Goal: Navigation & Orientation: Find specific page/section

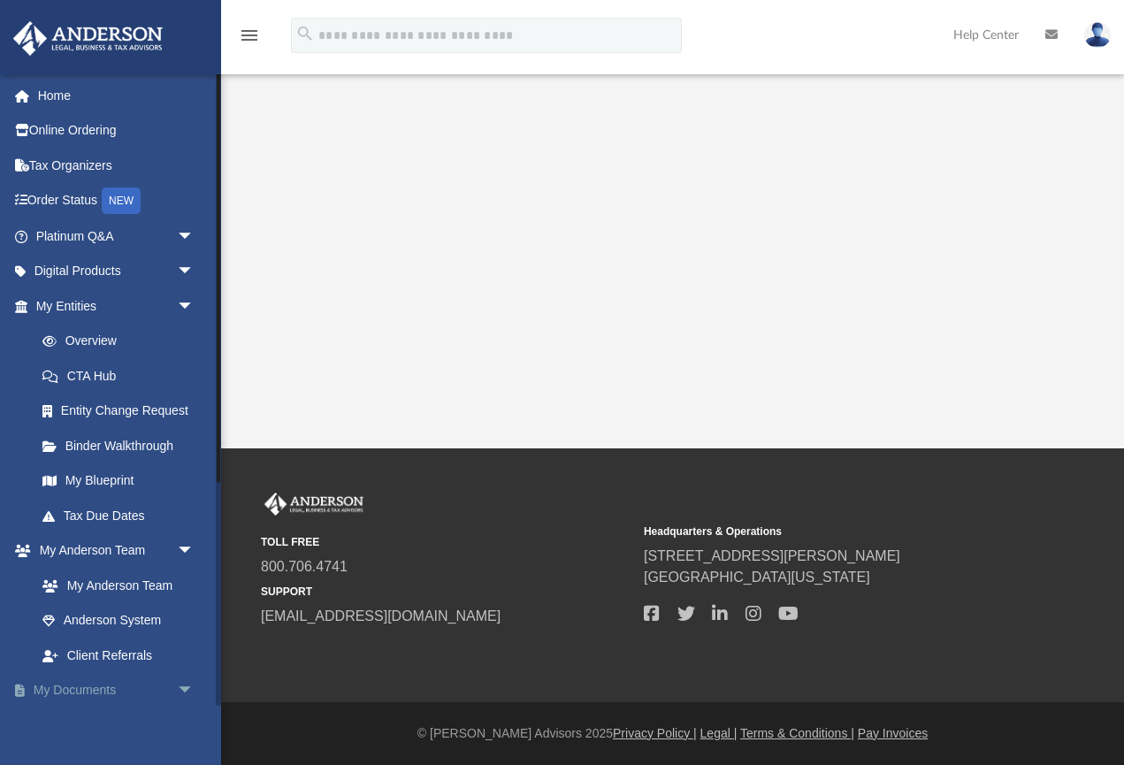
click at [76, 682] on link "My Documents arrow_drop_down" at bounding box center [116, 690] width 209 height 35
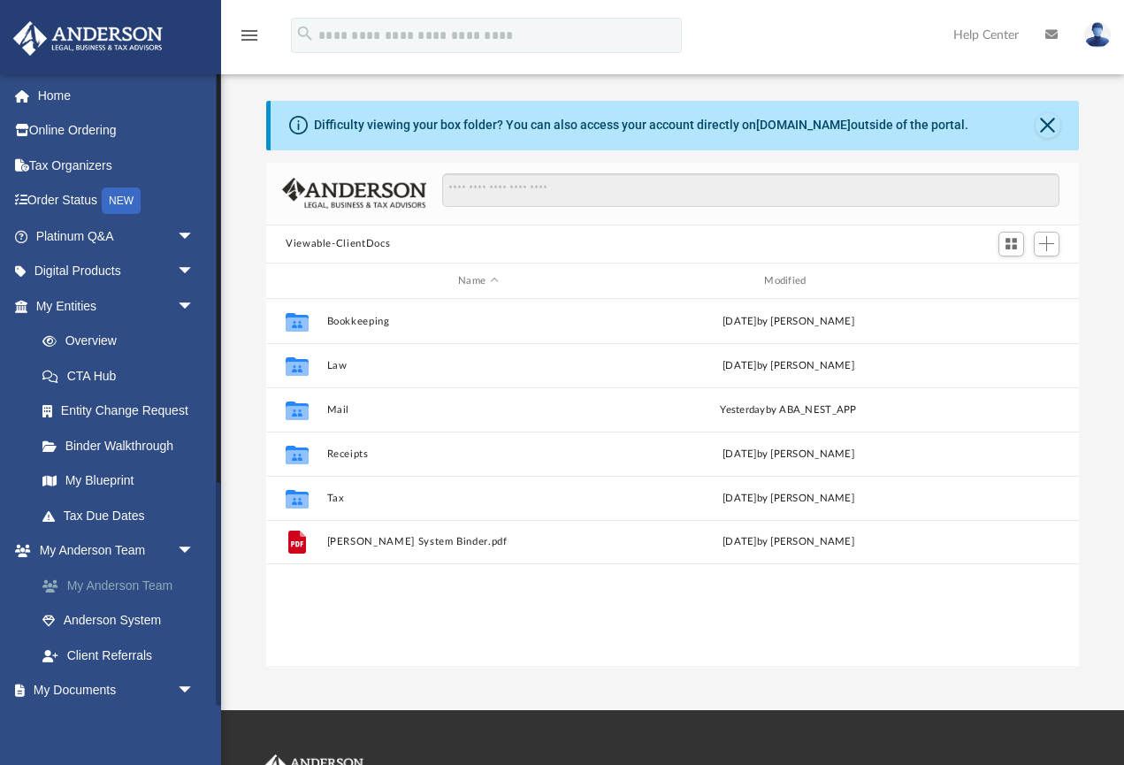
scroll to position [402, 812]
click at [1107, 41] on img at bounding box center [1097, 35] width 27 height 26
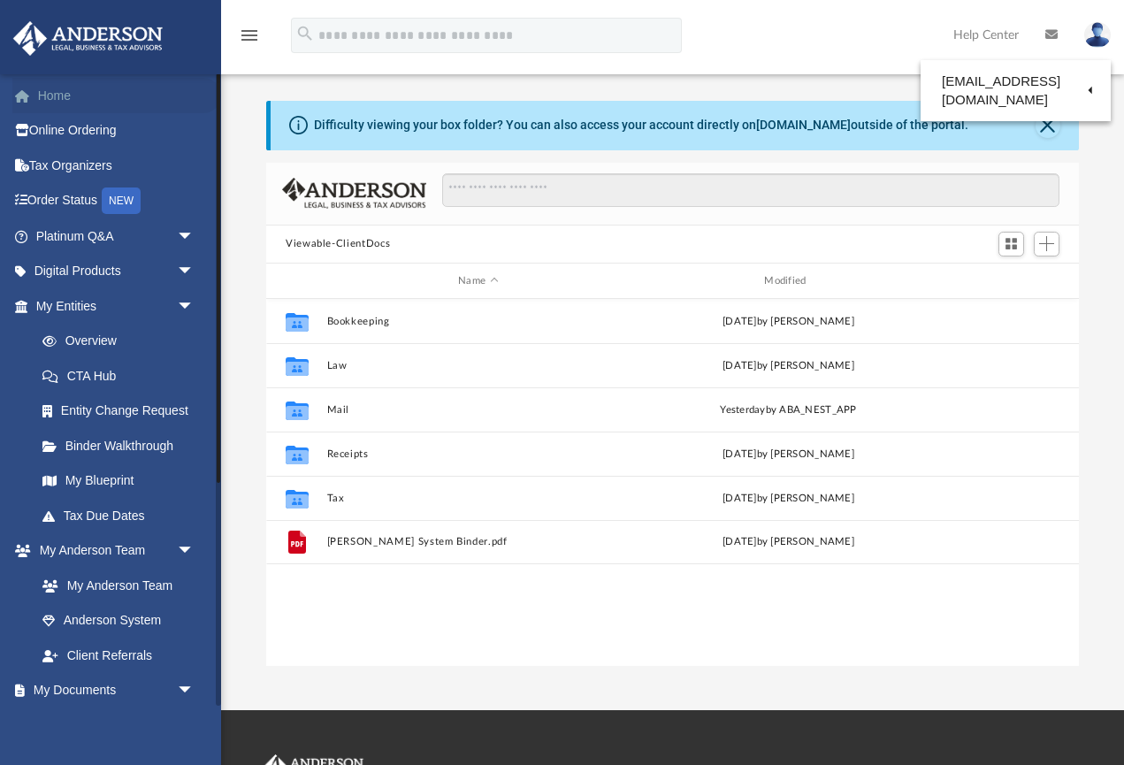
click at [65, 86] on link "Home" at bounding box center [116, 95] width 209 height 35
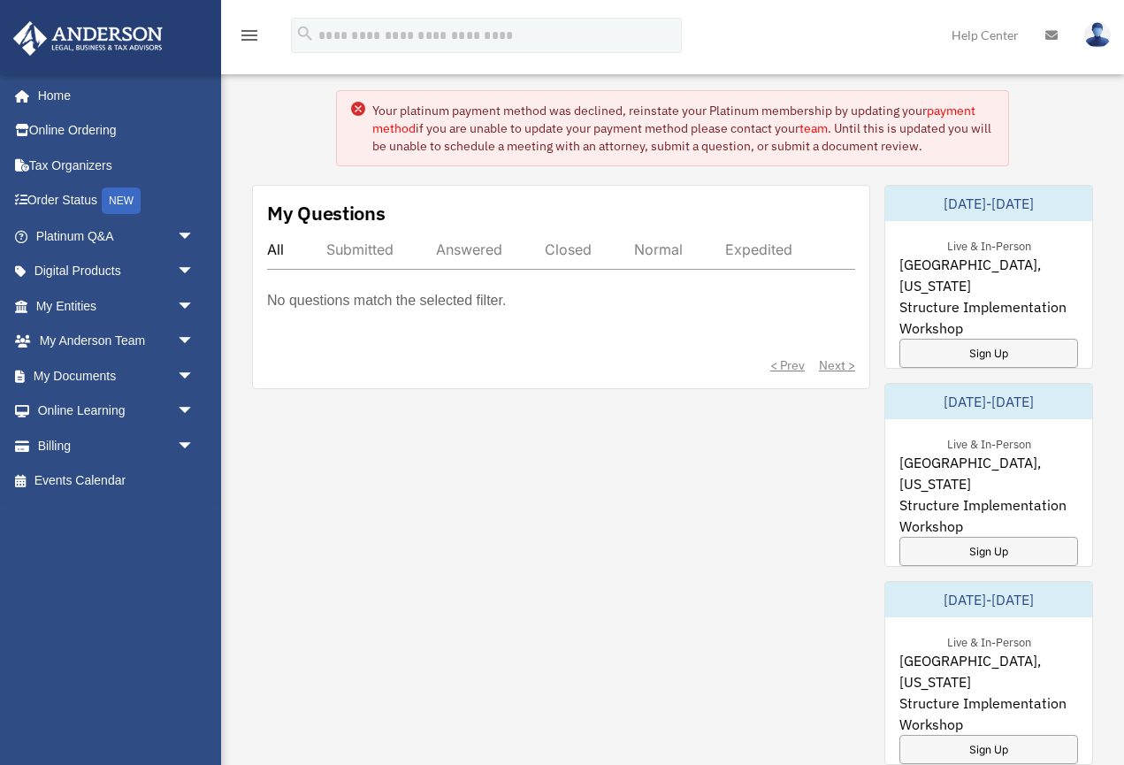
scroll to position [83, 0]
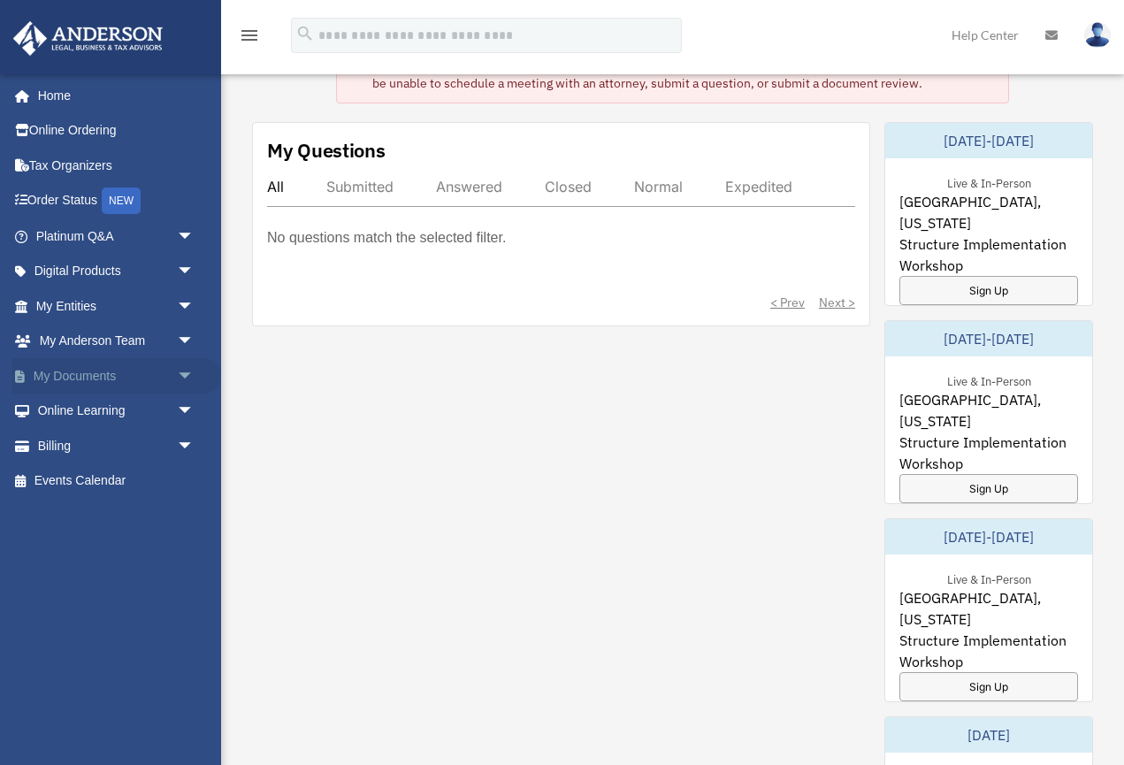
click at [103, 365] on link "My Documents arrow_drop_down" at bounding box center [116, 375] width 209 height 35
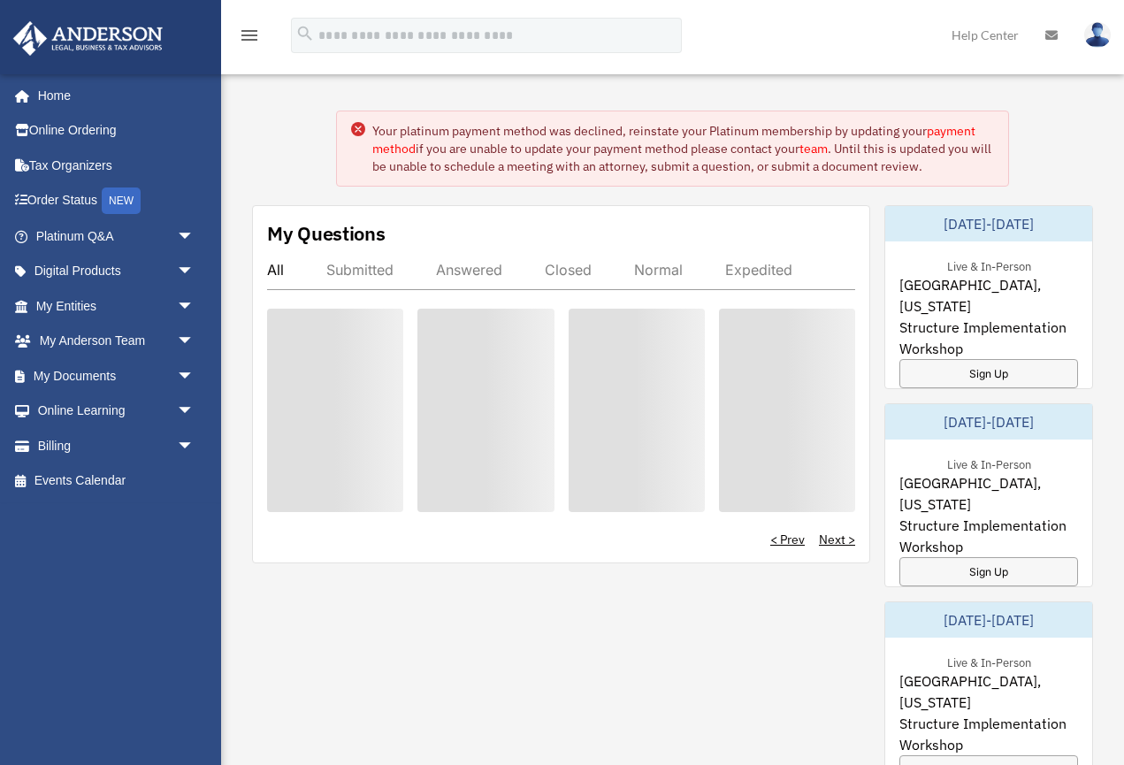
scroll to position [83, 0]
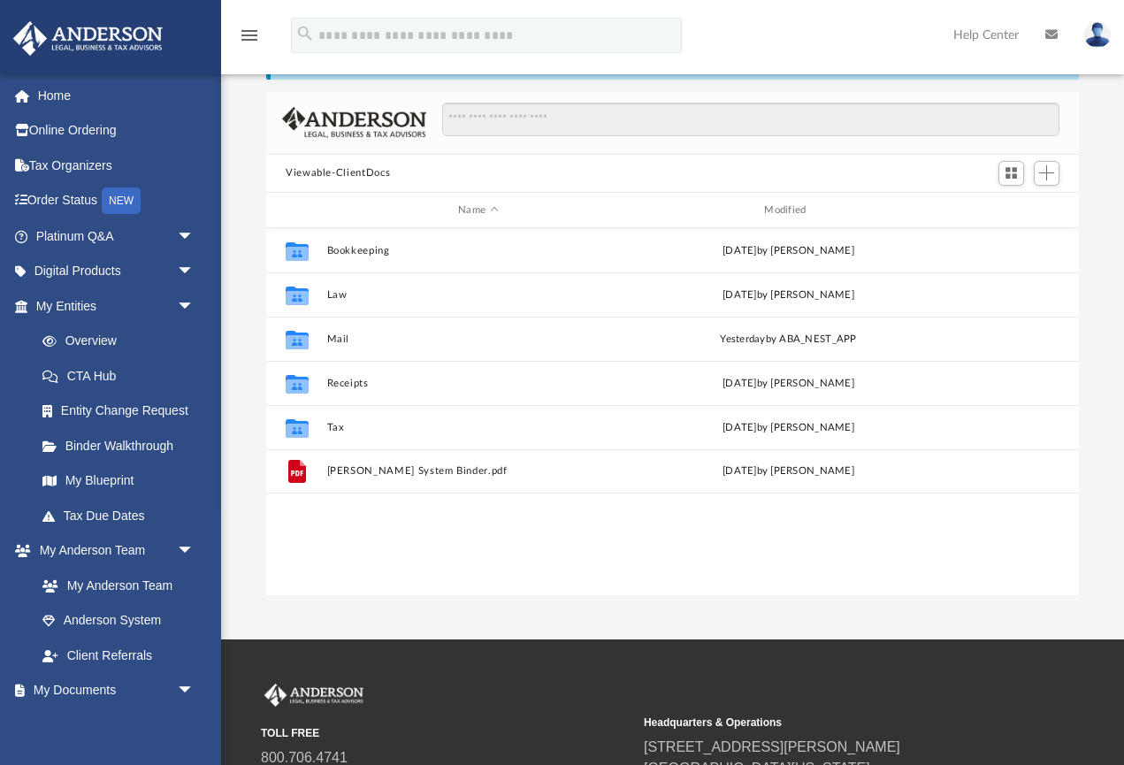
scroll to position [402, 812]
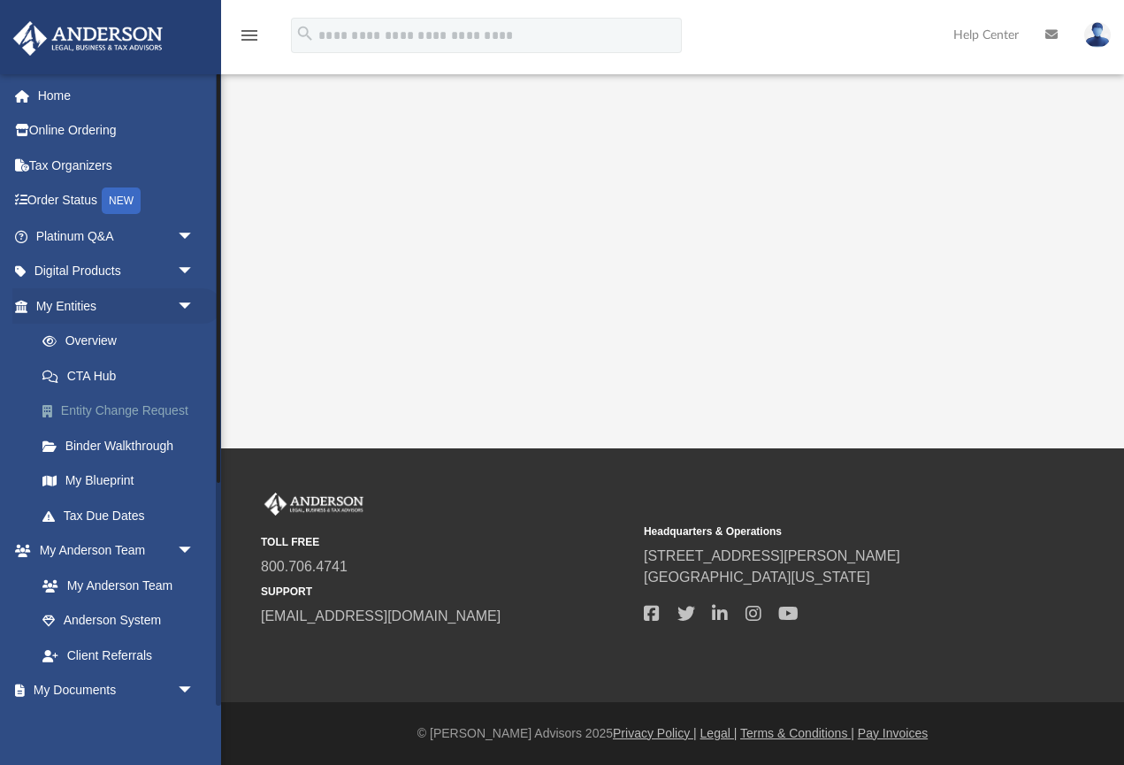
click at [122, 411] on link "Entity Change Request" at bounding box center [123, 410] width 196 height 35
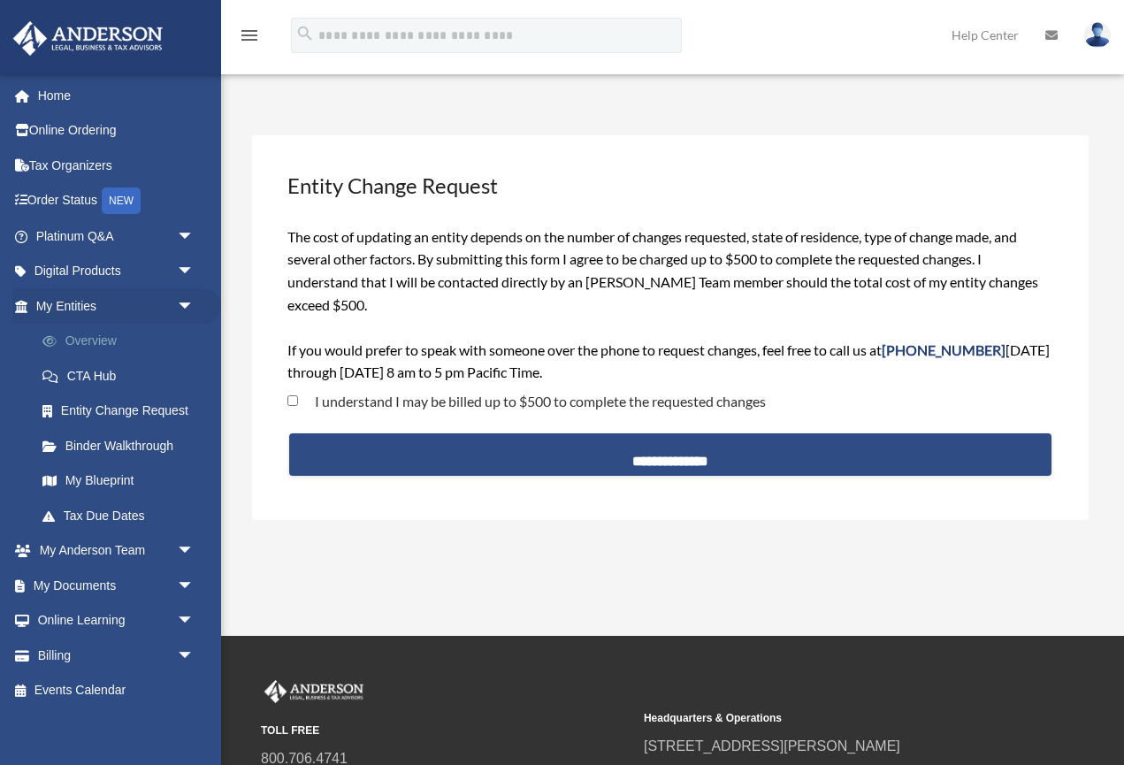
click at [118, 341] on link "Overview" at bounding box center [123, 341] width 196 height 35
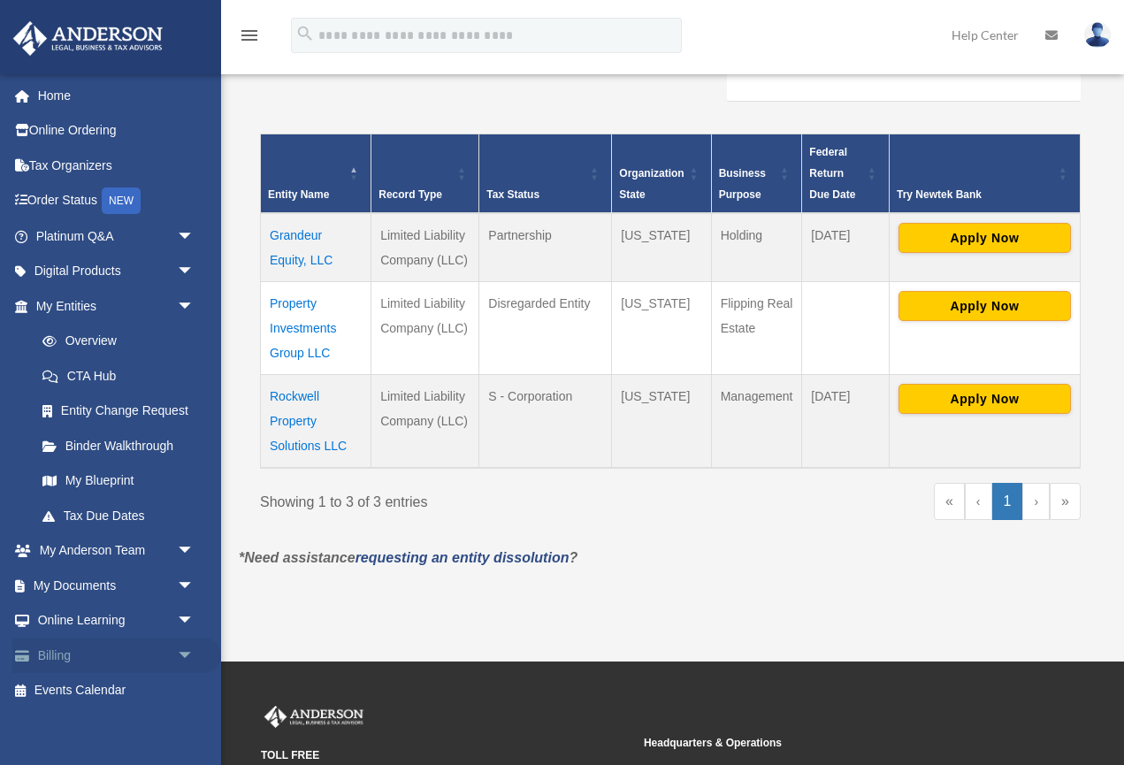
scroll to position [332, 0]
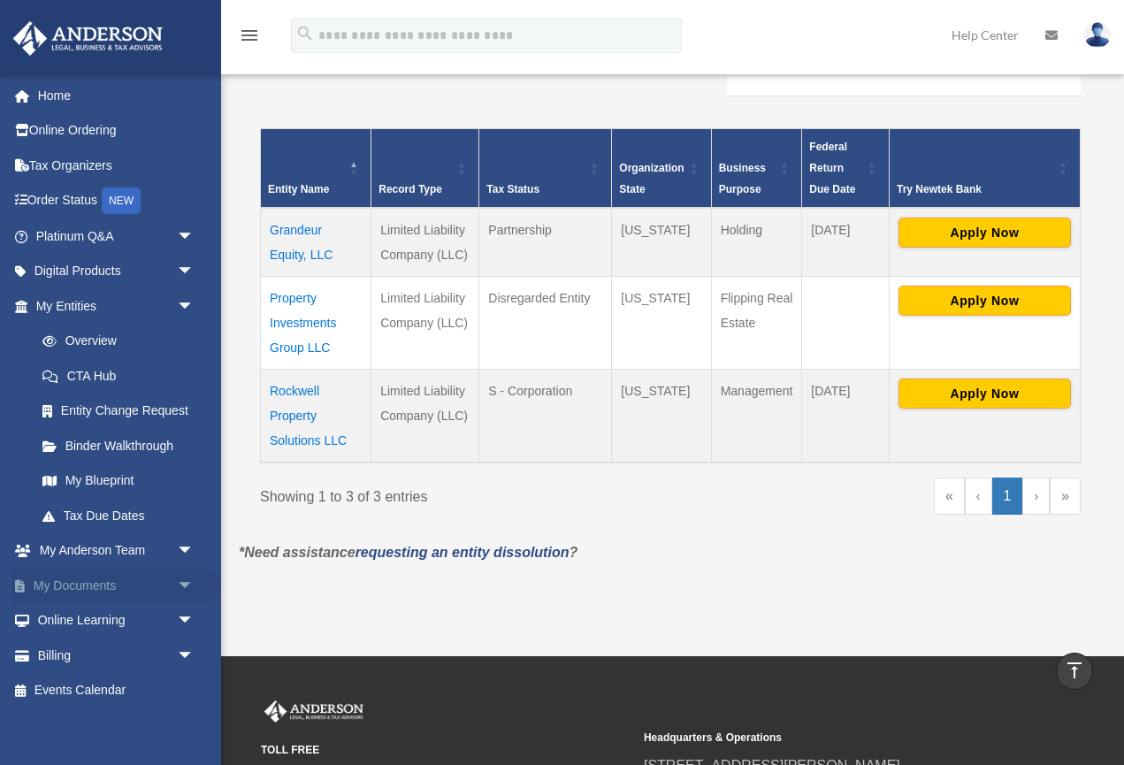
click at [115, 584] on link "My Documents arrow_drop_down" at bounding box center [116, 585] width 209 height 35
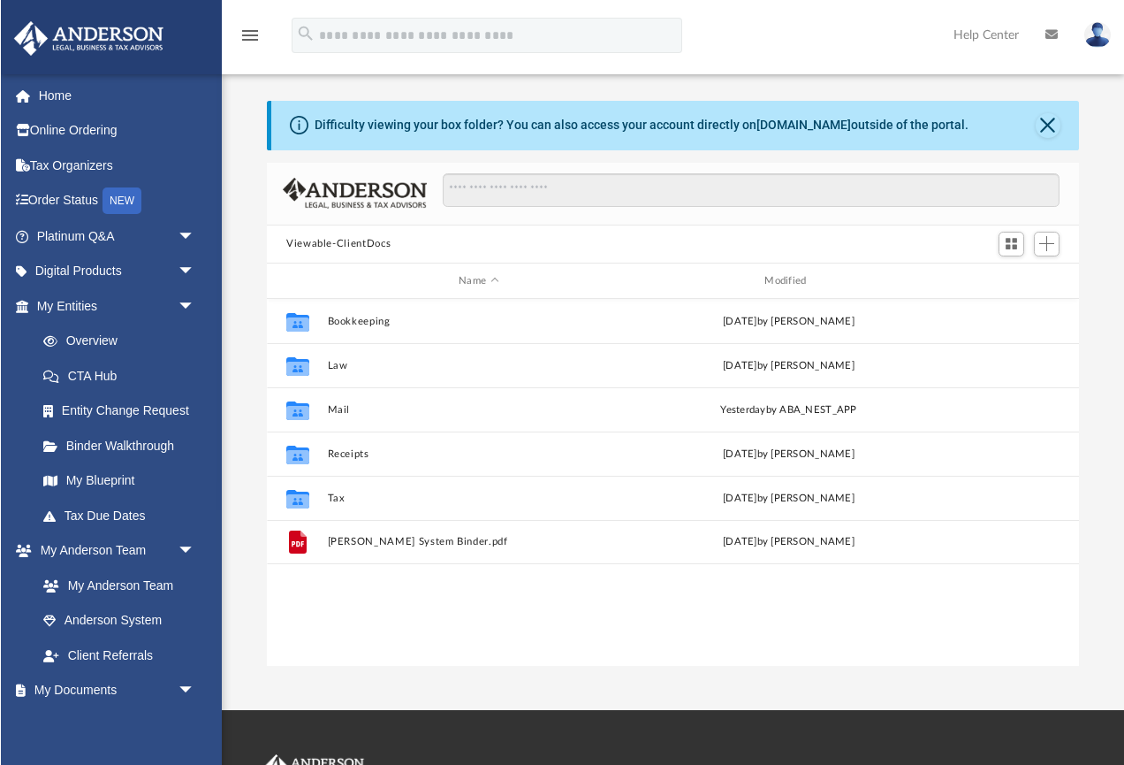
scroll to position [402, 812]
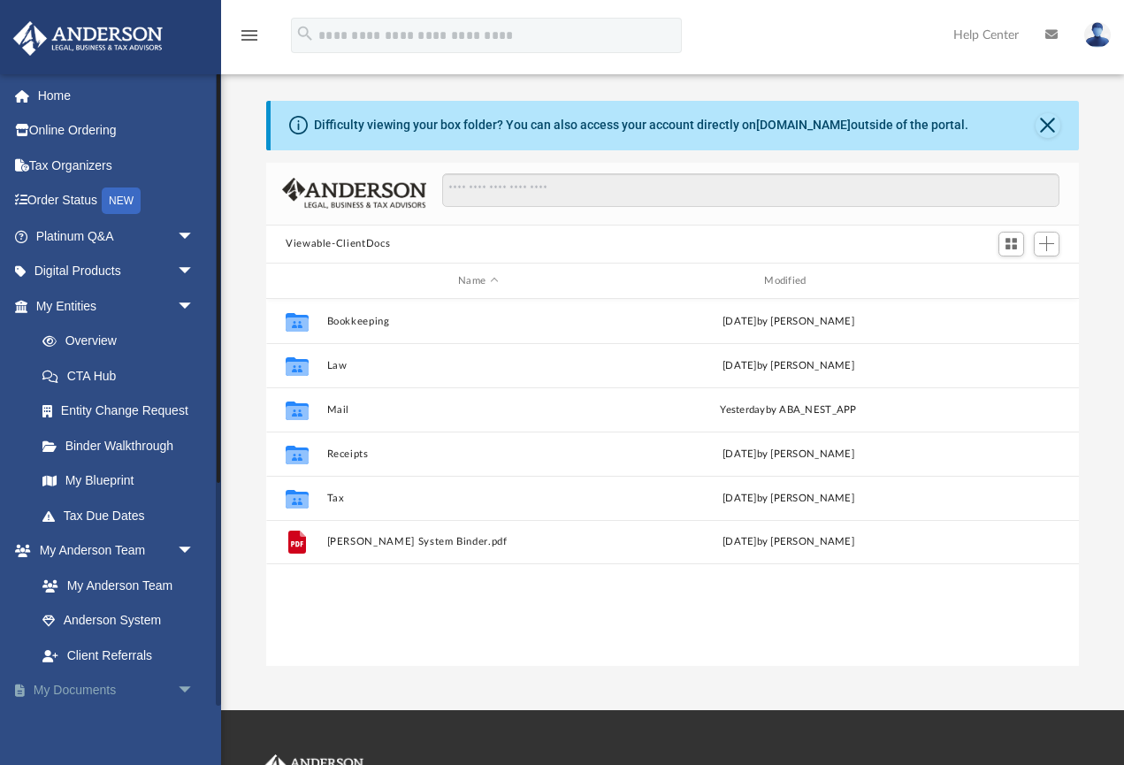
click at [114, 678] on link "My Documents arrow_drop_down" at bounding box center [116, 690] width 209 height 35
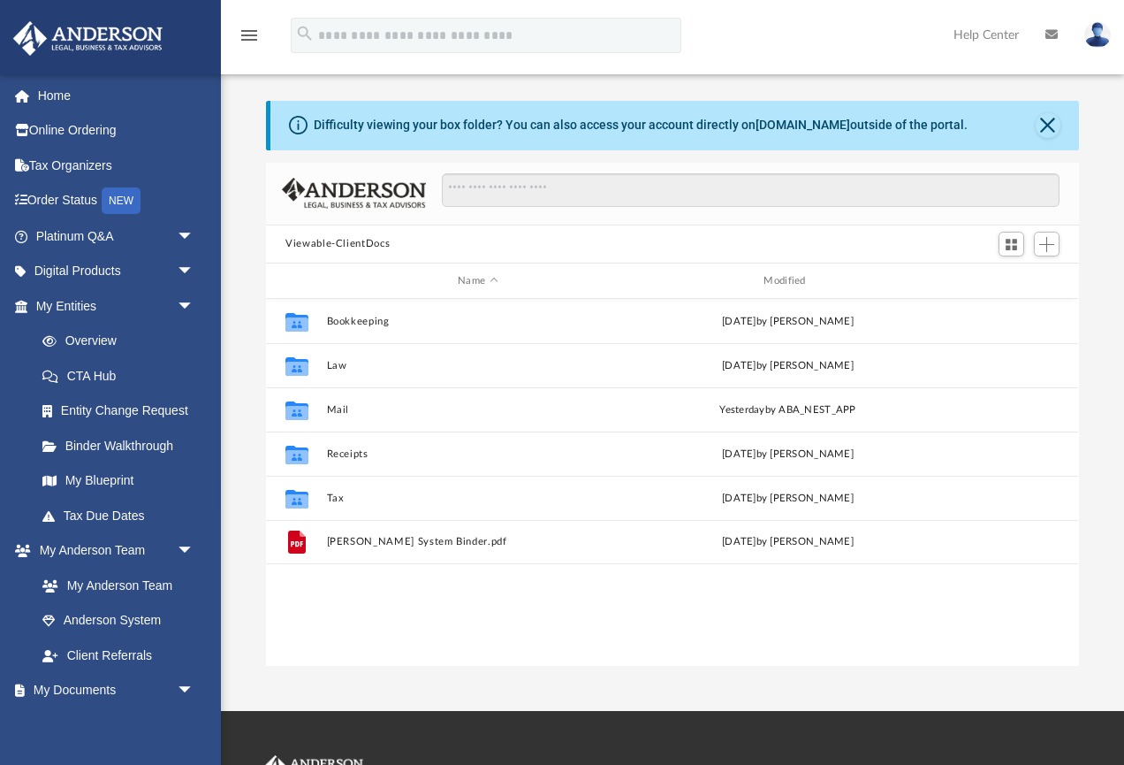
scroll to position [402, 813]
